Goal: Download file/media

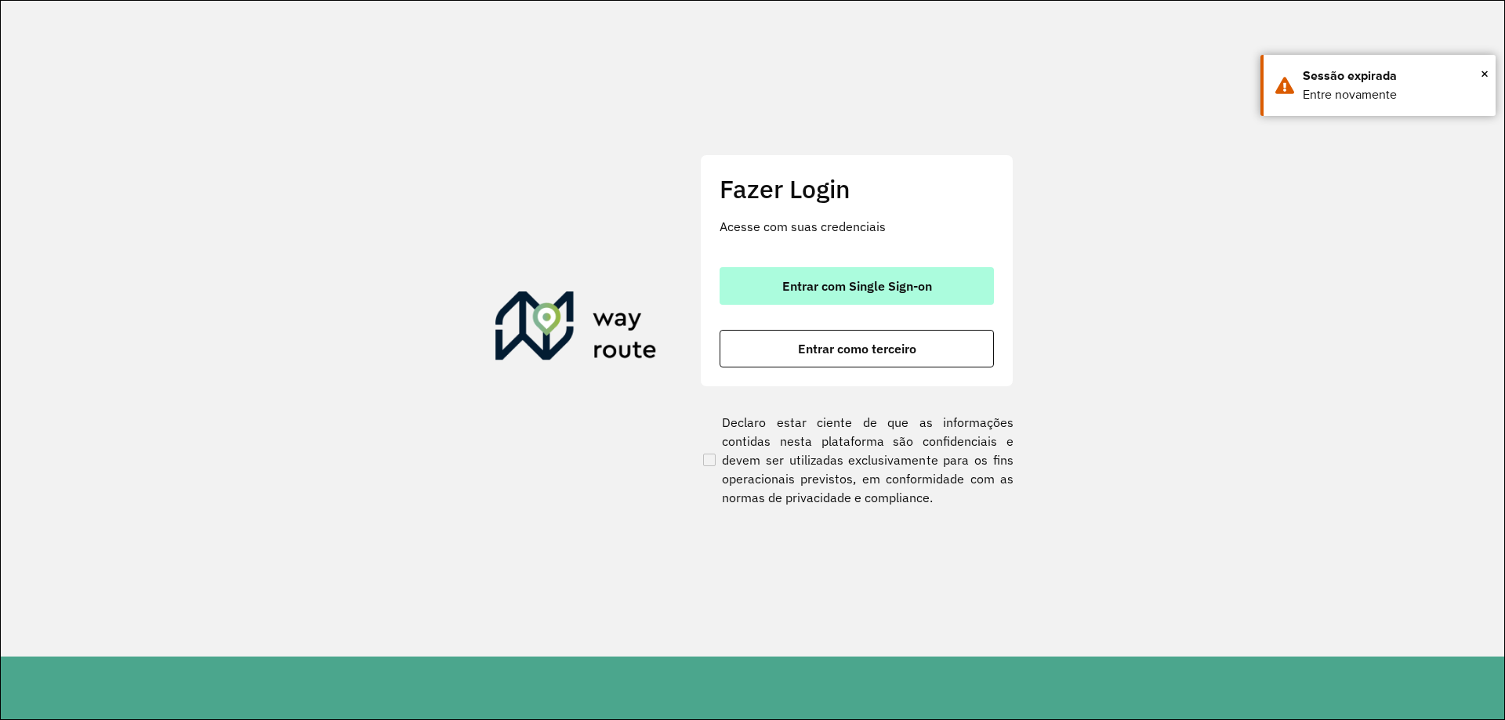
click at [804, 297] on button "Entrar com Single Sign-on" at bounding box center [856, 286] width 274 height 38
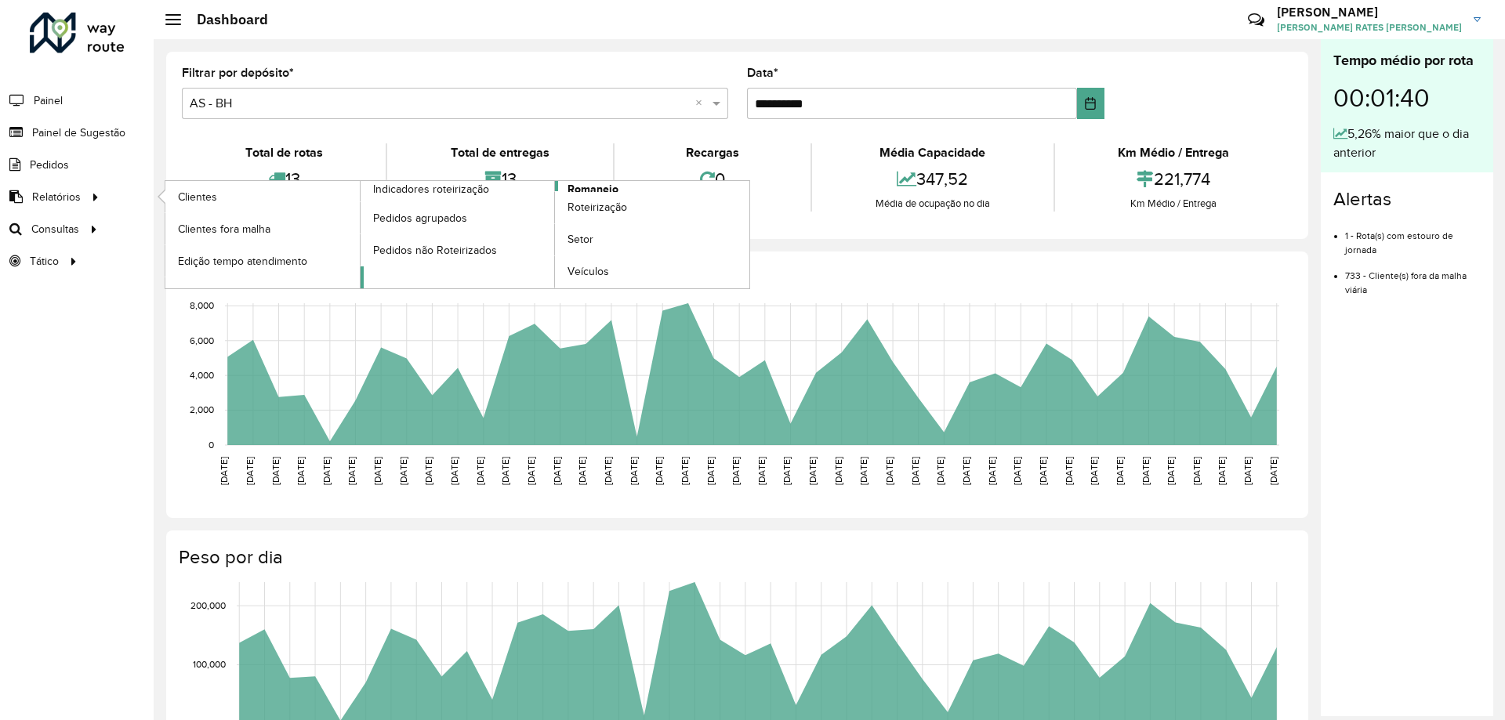
click at [614, 183] on span "Romaneio" at bounding box center [592, 189] width 51 height 16
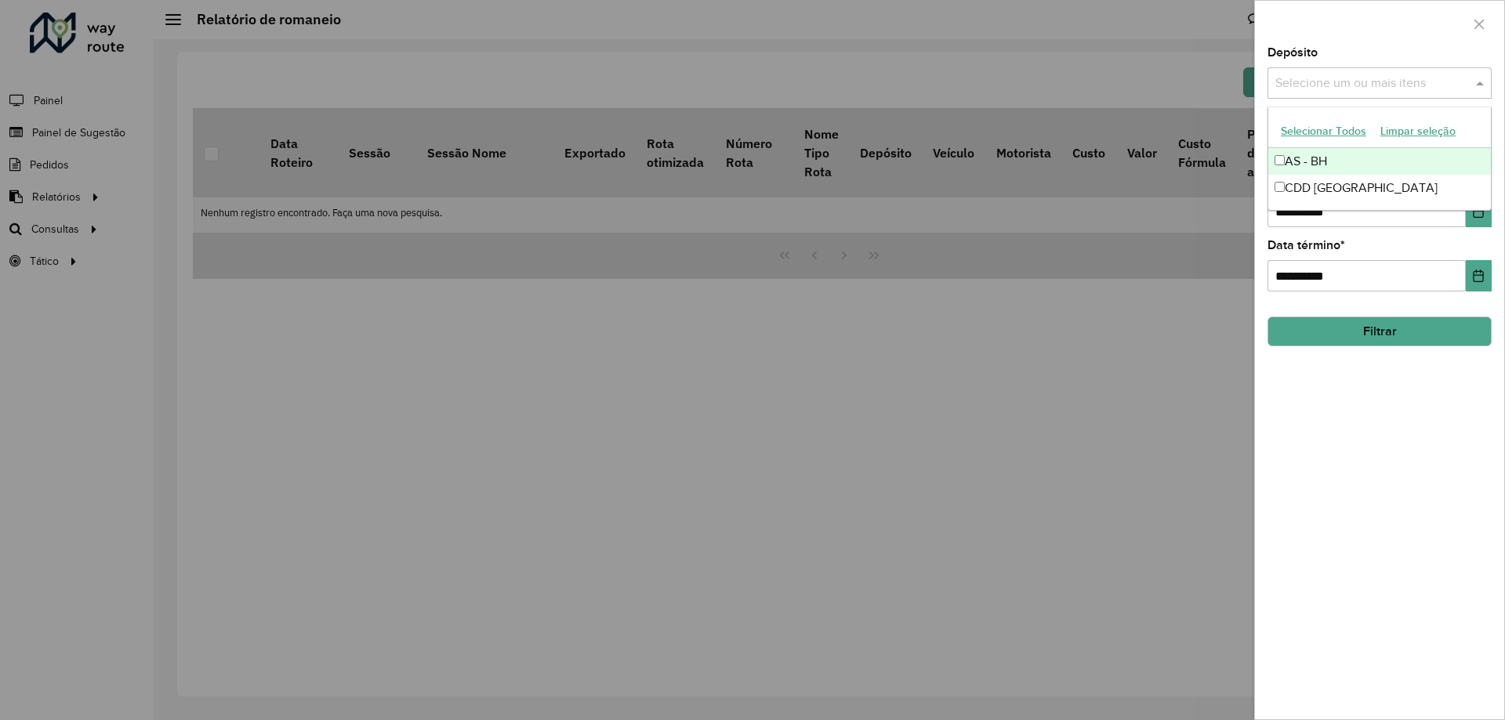
click at [1364, 69] on div "Selecione um ou mais itens" at bounding box center [1379, 82] width 224 height 31
click at [1326, 193] on div "CDD [GEOGRAPHIC_DATA]" at bounding box center [1379, 188] width 223 height 27
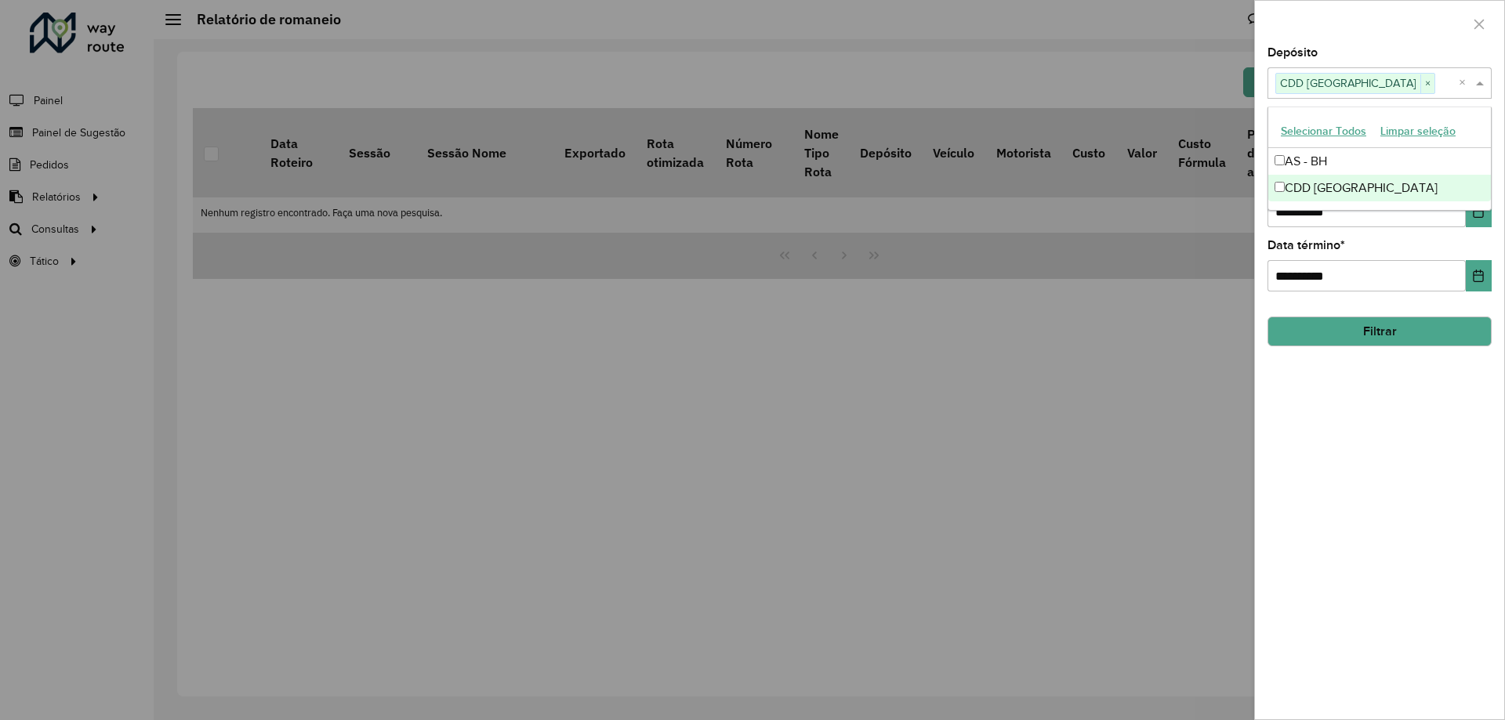
click at [1343, 328] on button "Filtrar" at bounding box center [1379, 332] width 224 height 30
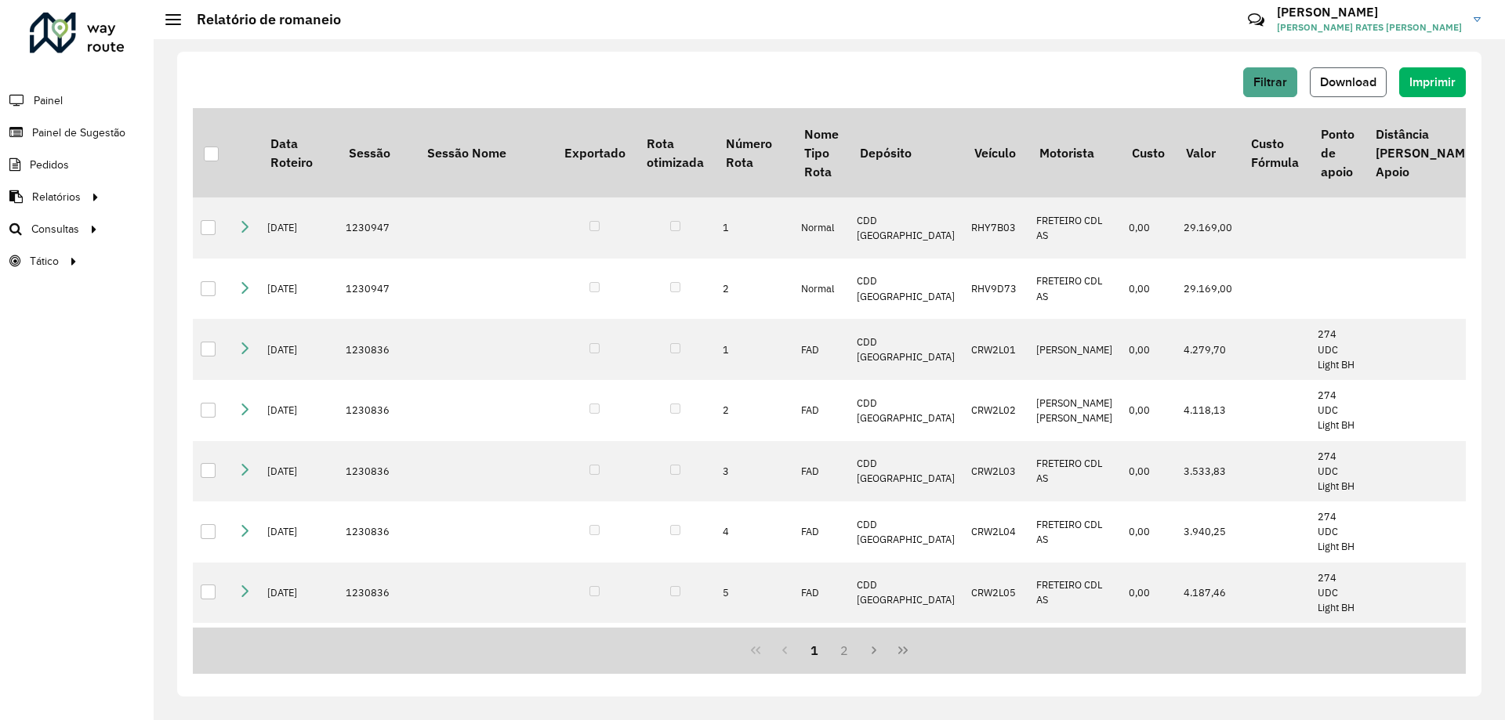
click at [1357, 68] on button "Download" at bounding box center [1348, 82] width 77 height 30
